Goal: Obtain resource: Download file/media

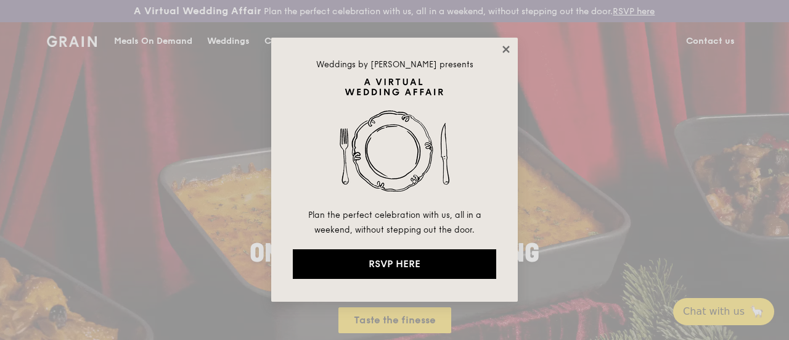
click at [502, 48] on icon at bounding box center [505, 49] width 11 height 11
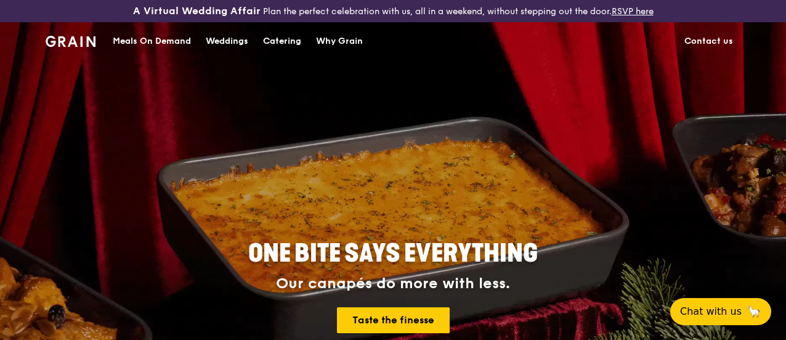
click at [276, 51] on div "Catering" at bounding box center [282, 41] width 38 height 37
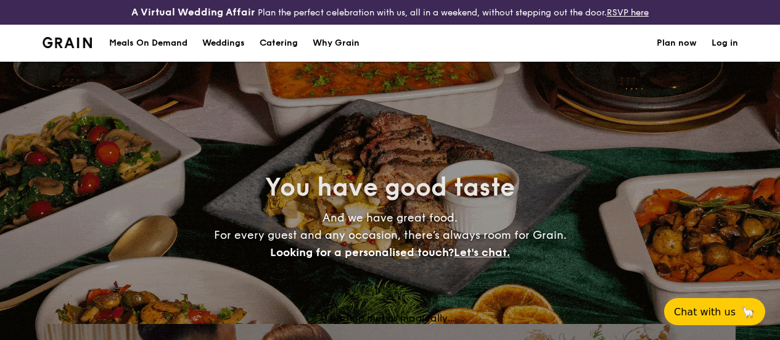
select select
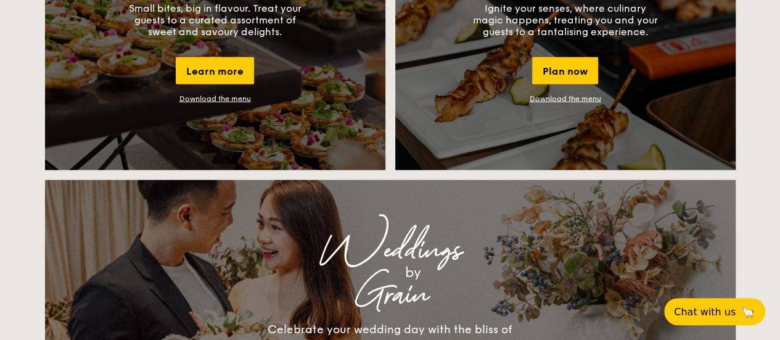
scroll to position [1171, 0]
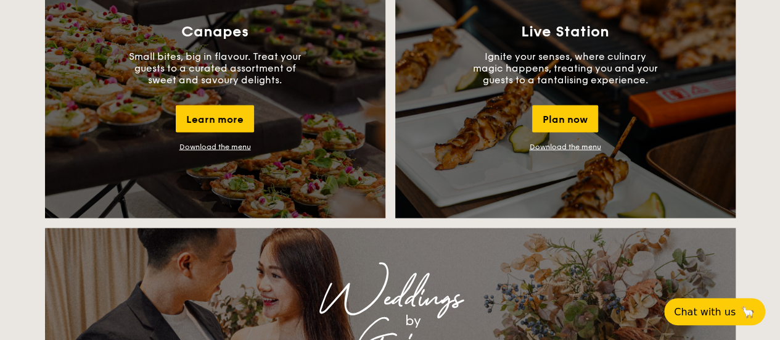
click at [559, 151] on link "Download the menu" at bounding box center [564, 146] width 71 height 9
click at [213, 151] on link "Download the menu" at bounding box center [214, 146] width 71 height 9
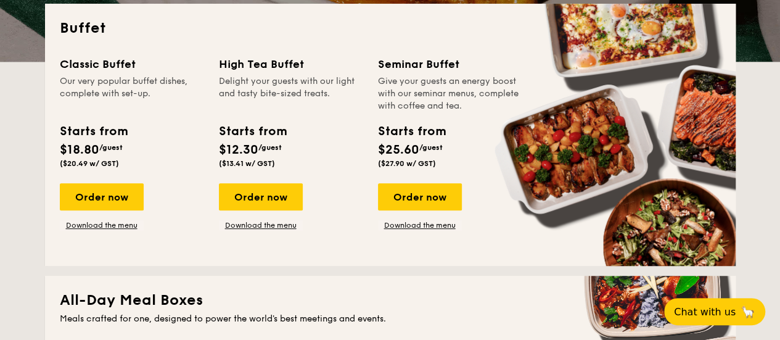
scroll to position [0, 0]
